Goal: Navigation & Orientation: Find specific page/section

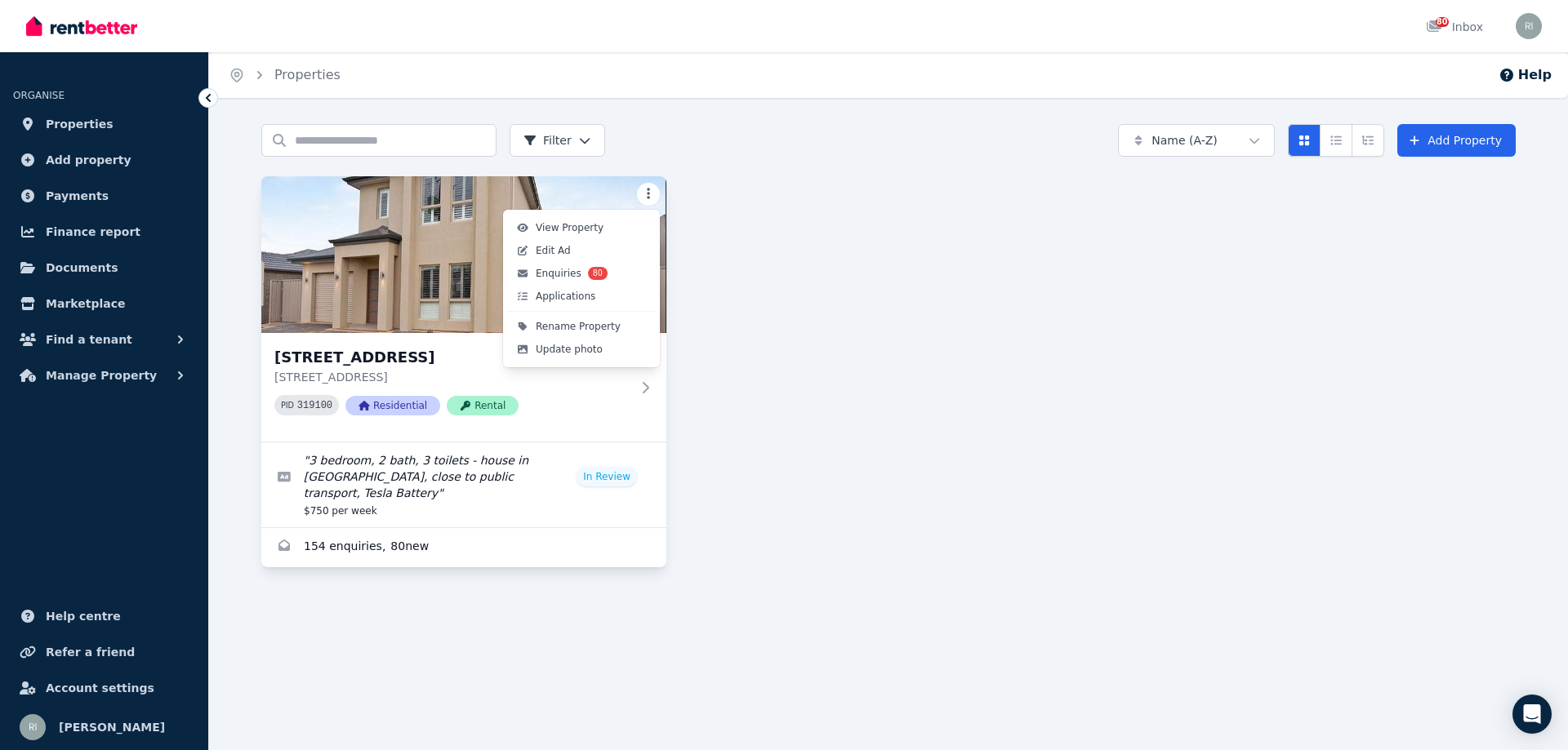
click at [650, 201] on html "Open main menu 80 Inbox Open user menu ORGANISE Properties Add property Payment…" at bounding box center [784, 375] width 1568 height 750
click at [571, 426] on html "Open main menu 80 Inbox Open user menu ORGANISE Properties Add property Payment…" at bounding box center [784, 375] width 1568 height 750
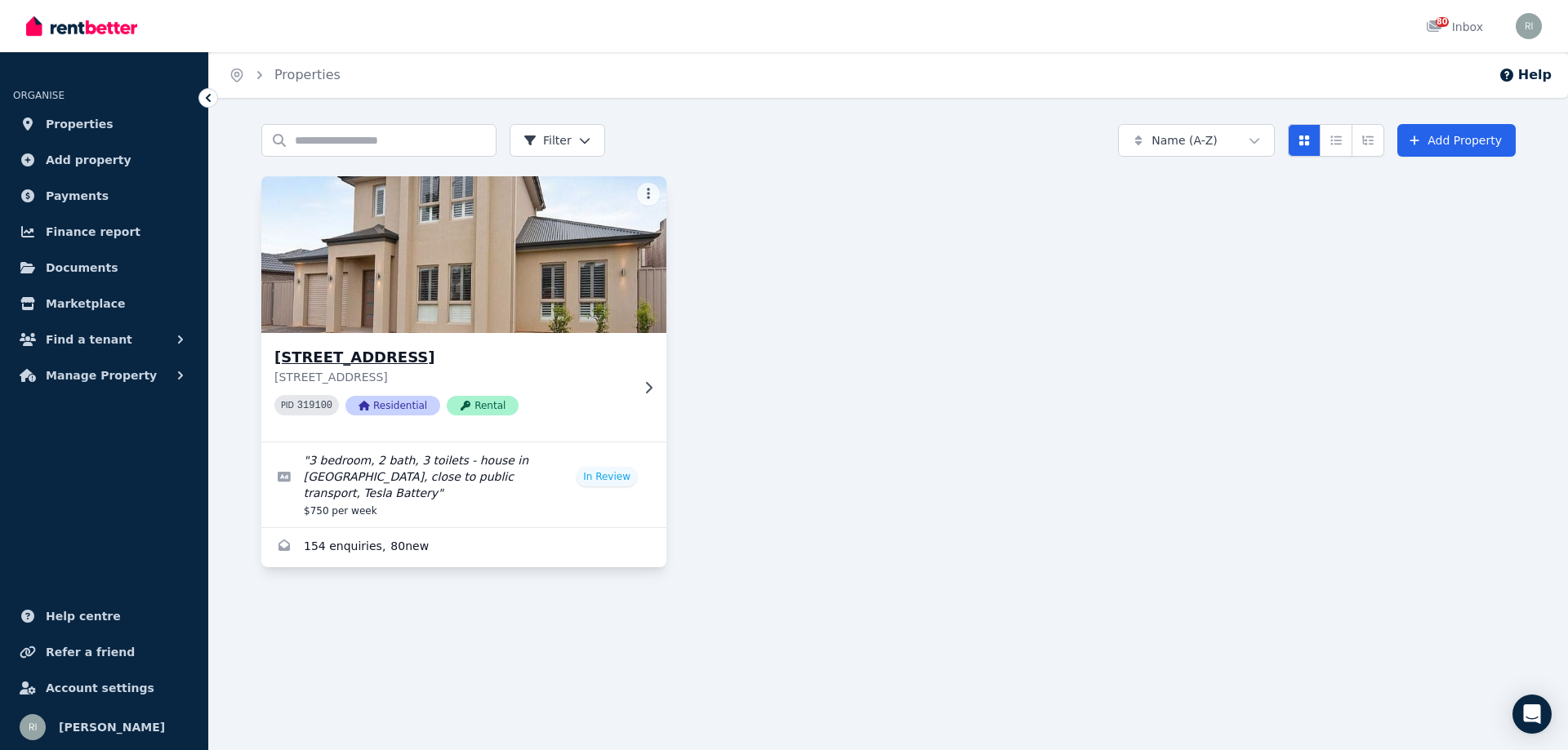
click at [607, 361] on h3 "[STREET_ADDRESS]" at bounding box center [453, 357] width 356 height 22
